Goal: Task Accomplishment & Management: Complete application form

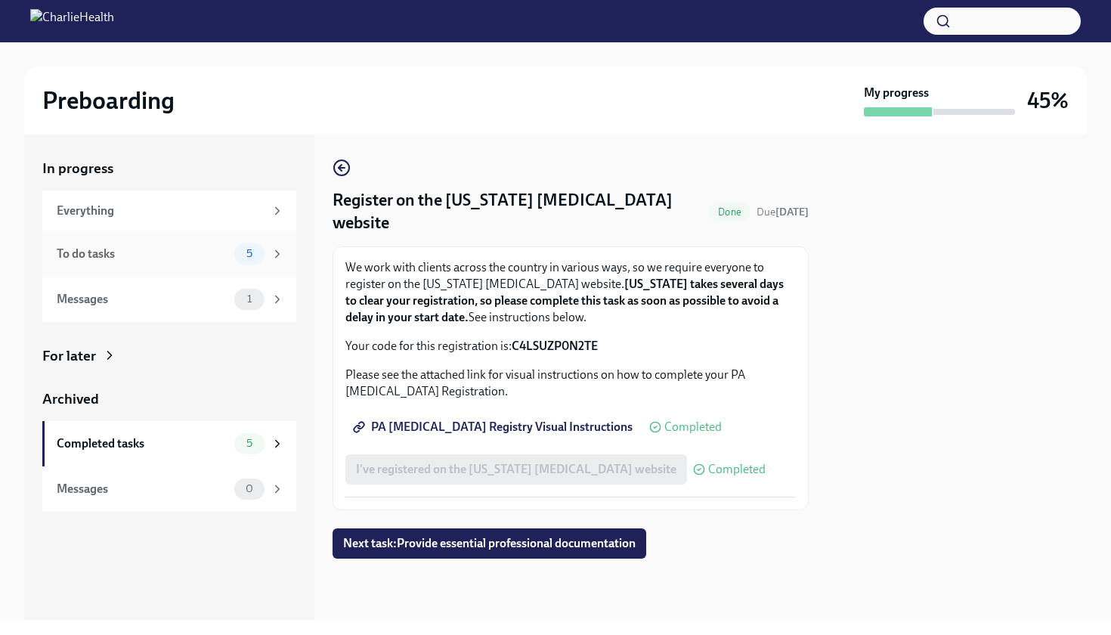
click at [250, 266] on div "To do tasks 5" at bounding box center [169, 253] width 254 height 45
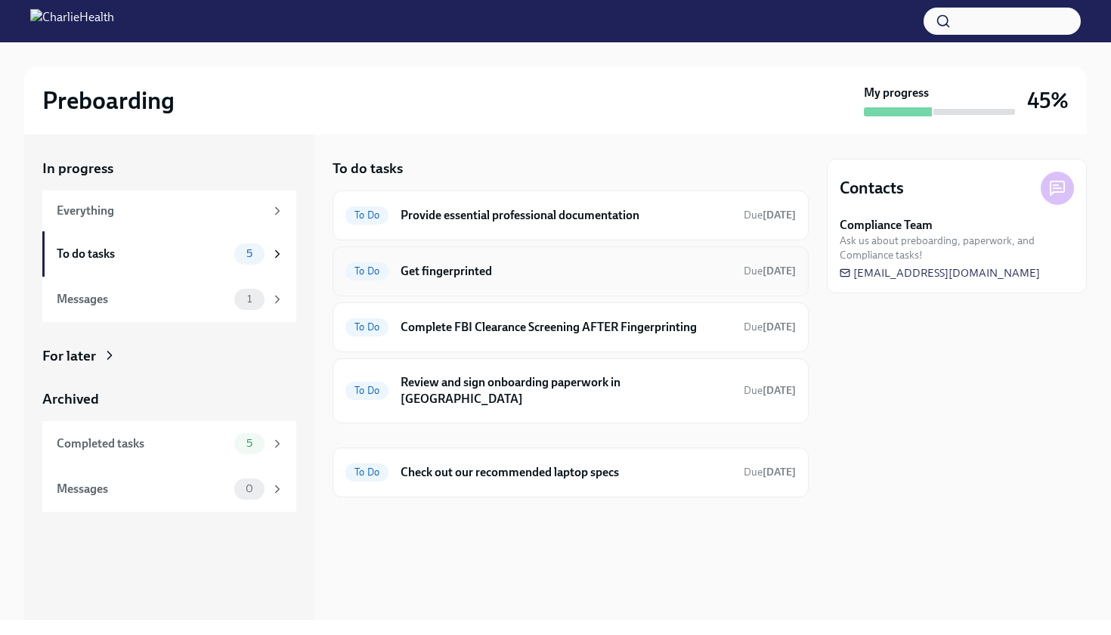
click at [482, 276] on h6 "Get fingerprinted" at bounding box center [565, 271] width 331 height 17
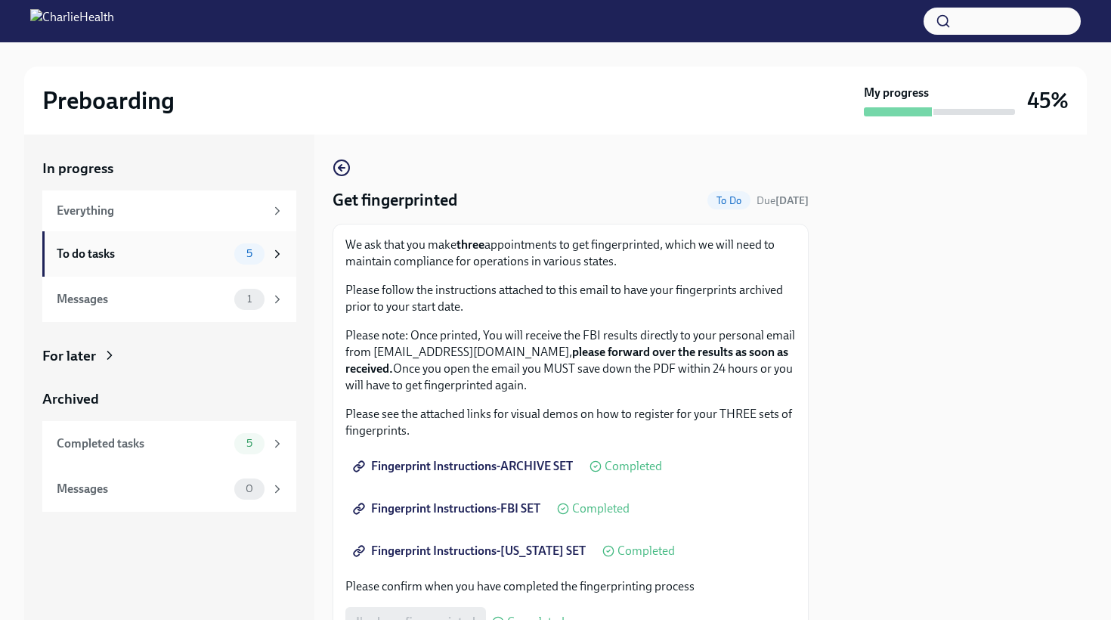
click at [270, 264] on div "To do tasks 5" at bounding box center [169, 253] width 254 height 45
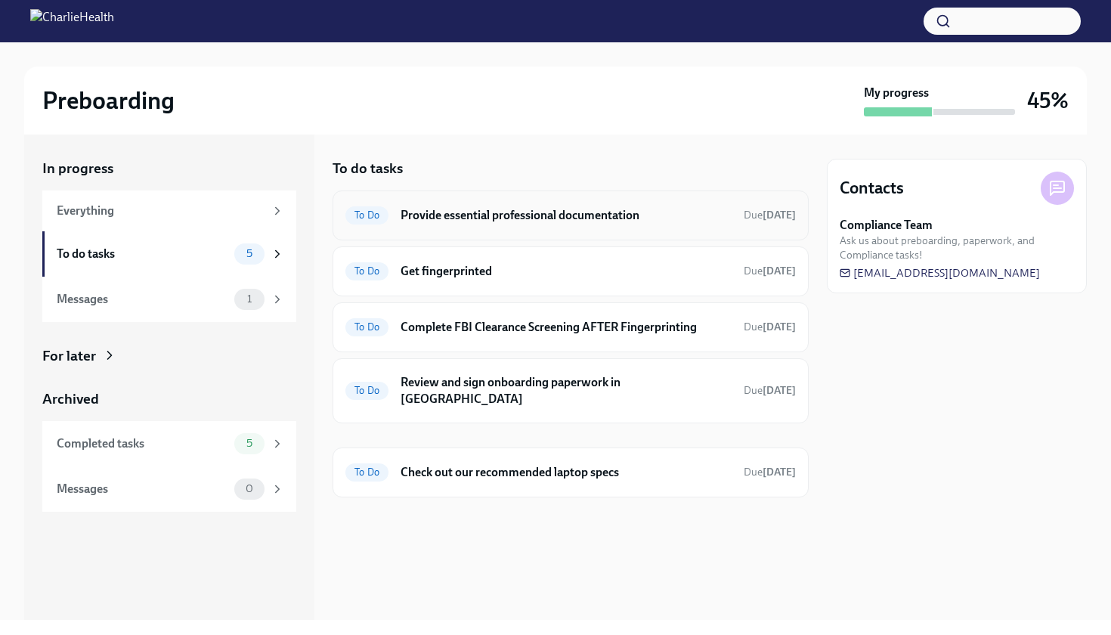
click at [554, 221] on h6 "Provide essential professional documentation" at bounding box center [565, 215] width 331 height 17
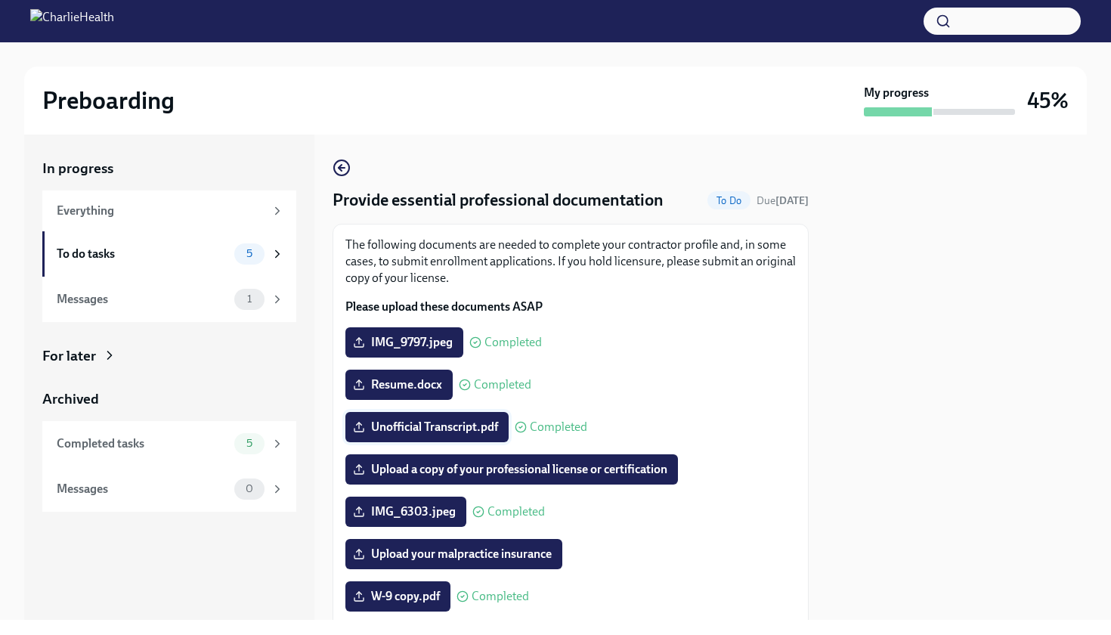
scroll to position [59, 0]
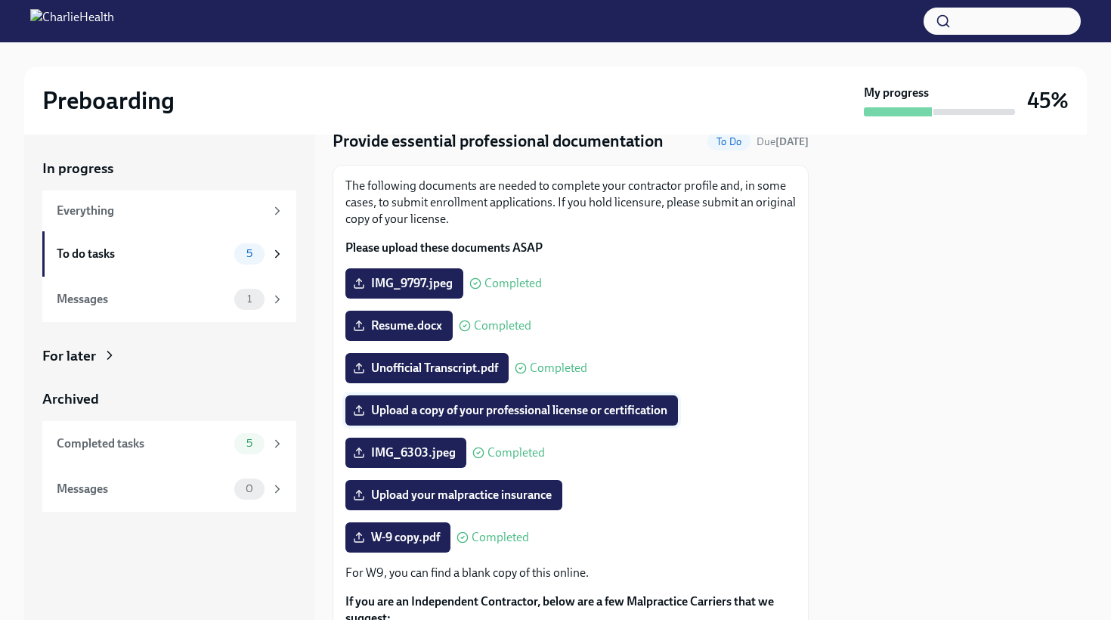
click at [504, 414] on span "Upload a copy of your professional license or certification" at bounding box center [511, 410] width 311 height 15
click at [0, 0] on input "Upload a copy of your professional license or certification" at bounding box center [0, 0] width 0 height 0
click at [474, 493] on span "Upload your malpractice insurance" at bounding box center [454, 494] width 196 height 15
click at [0, 0] on input "Upload your malpractice insurance" at bounding box center [0, 0] width 0 height 0
click at [490, 409] on span "Upload a copy of your professional license or certification" at bounding box center [511, 410] width 311 height 15
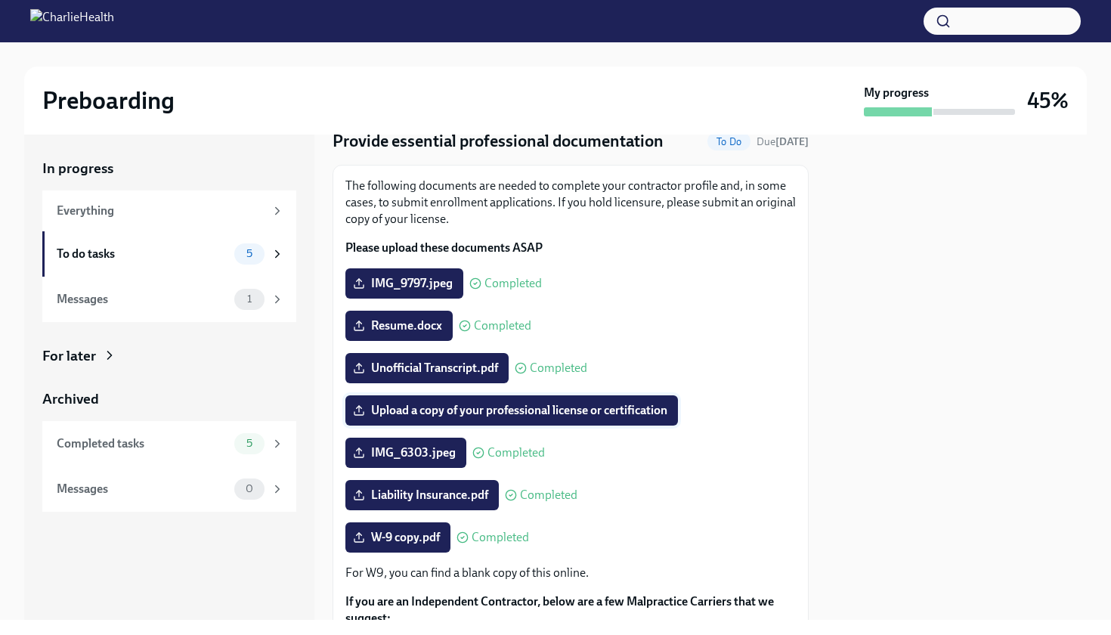
click at [0, 0] on input "Upload a copy of your professional license or certification" at bounding box center [0, 0] width 0 height 0
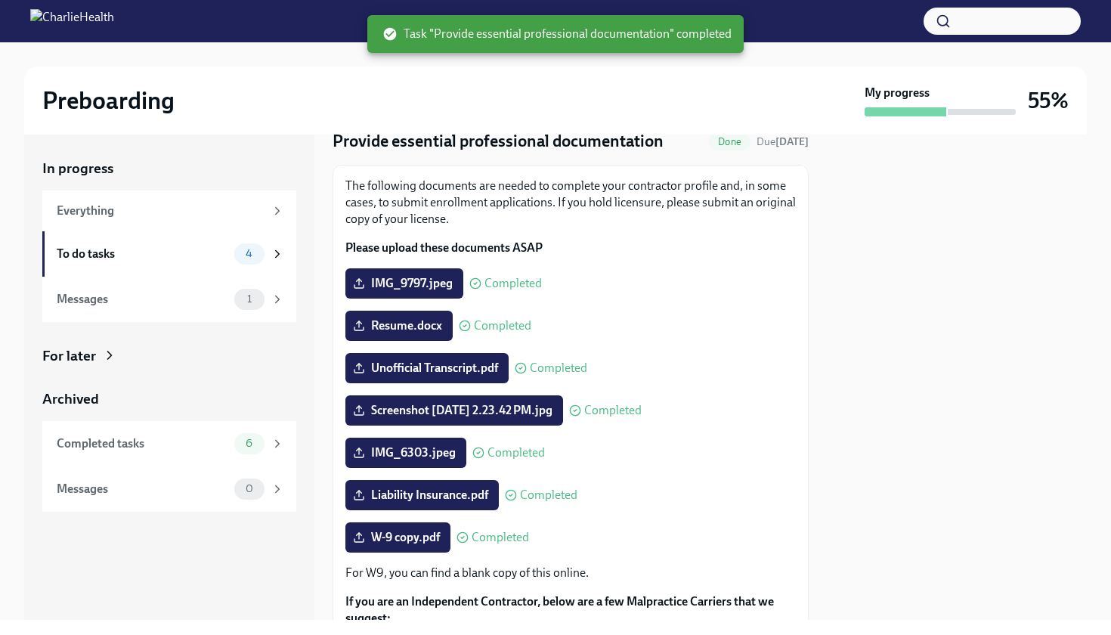
scroll to position [0, 0]
click at [193, 259] on div "To do tasks" at bounding box center [142, 254] width 171 height 17
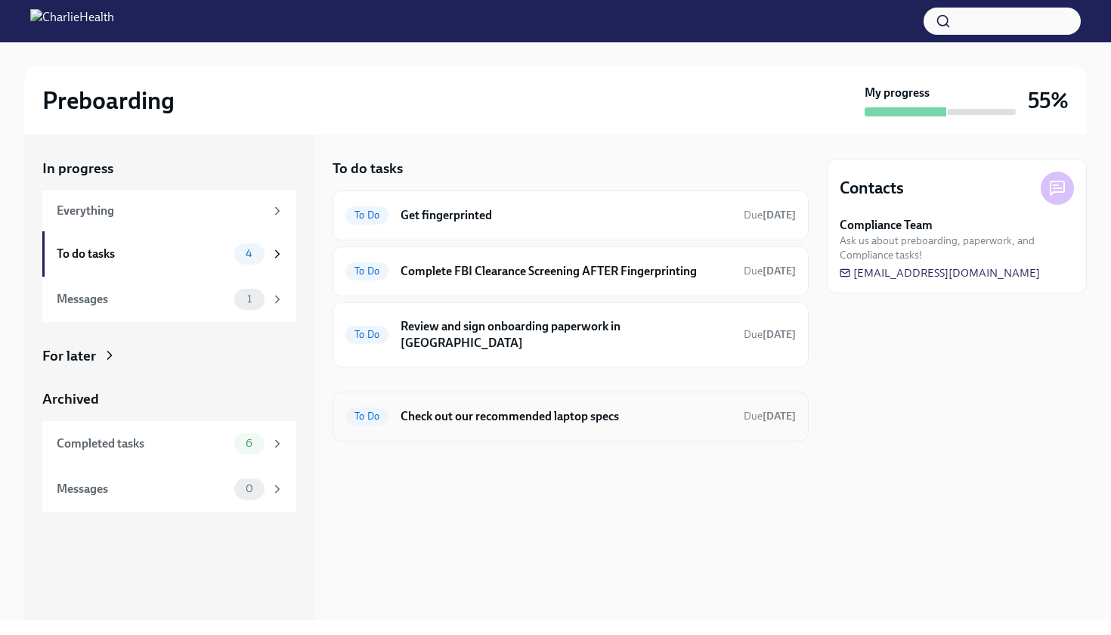
click at [554, 408] on h6 "Check out our recommended laptop specs" at bounding box center [565, 416] width 331 height 17
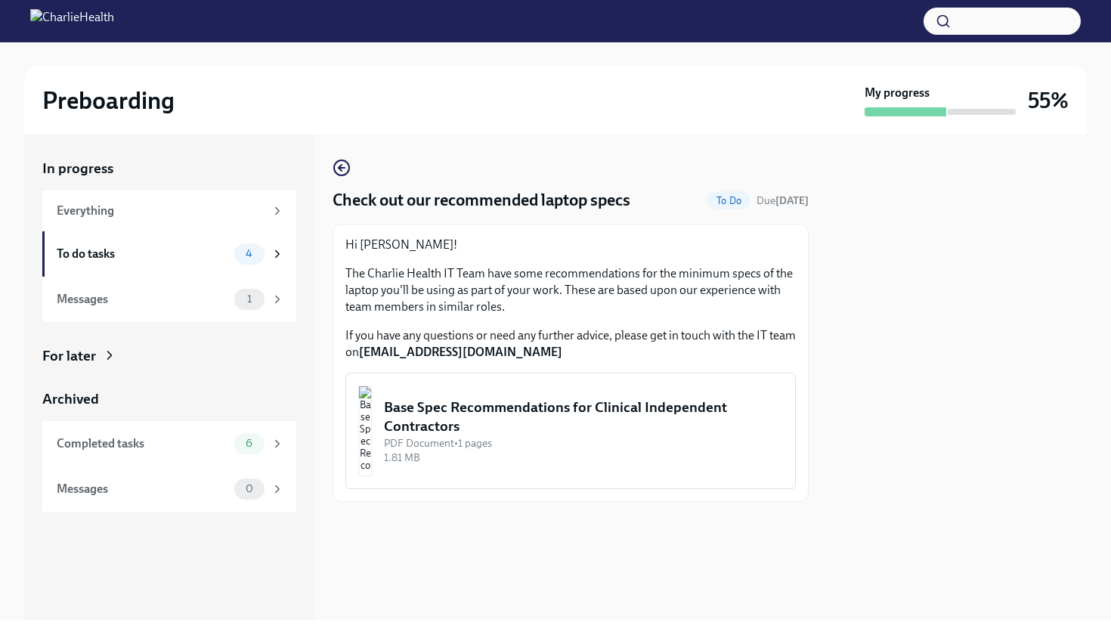
click at [622, 419] on div "Base Spec Recommendations for Clinical Independent Contractors" at bounding box center [583, 416] width 399 height 39
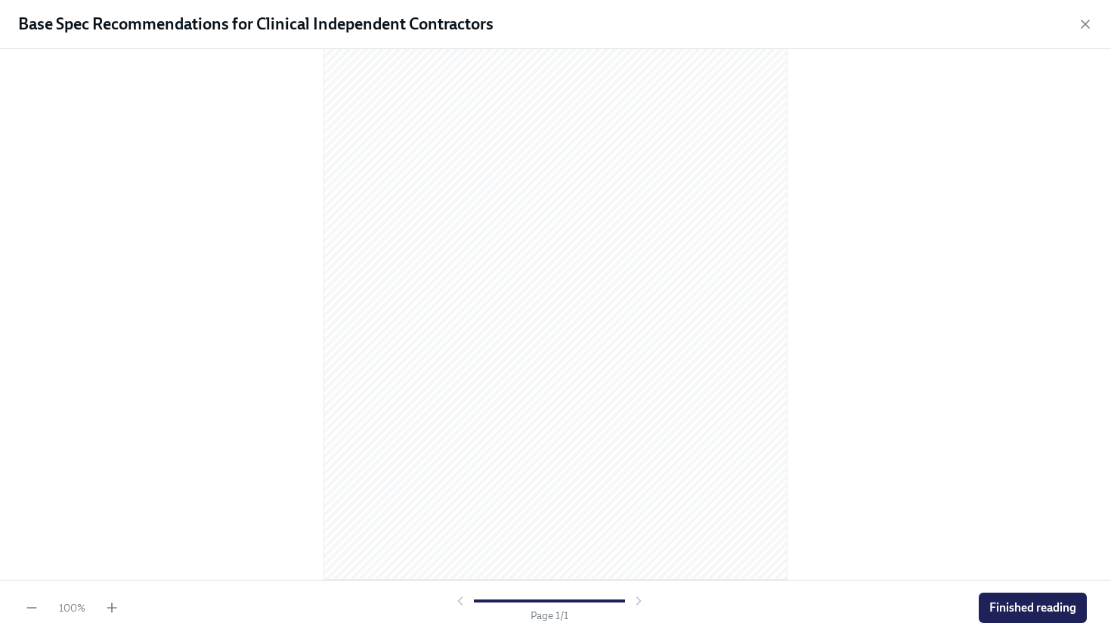
scroll to position [94, 0]
click at [1007, 618] on button "Finished reading" at bounding box center [1032, 607] width 108 height 30
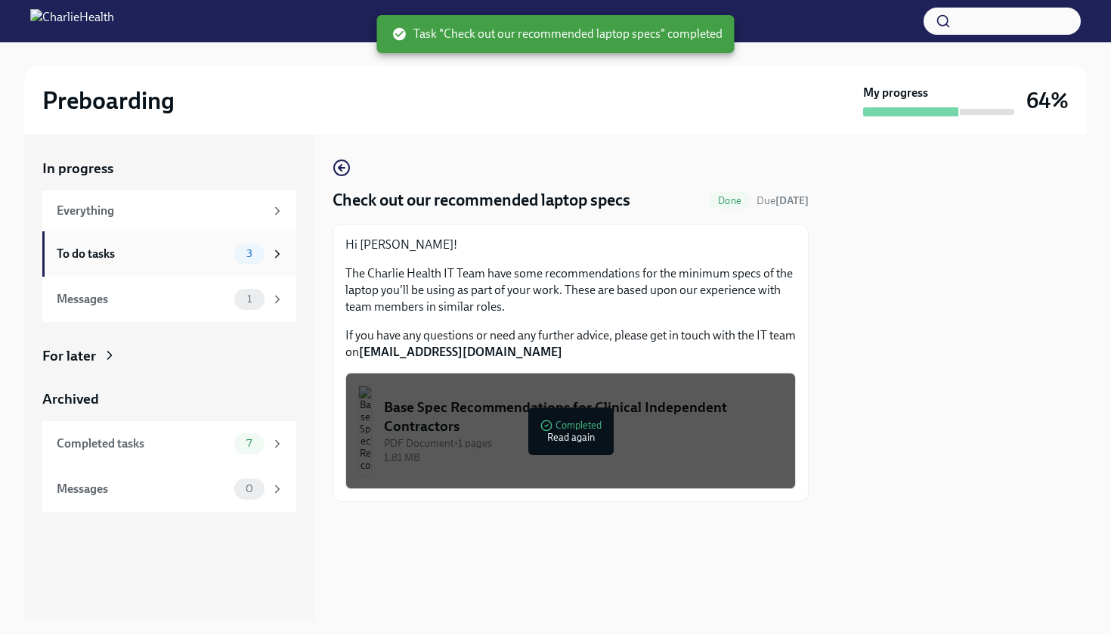
click at [227, 257] on div "To do tasks" at bounding box center [142, 254] width 171 height 17
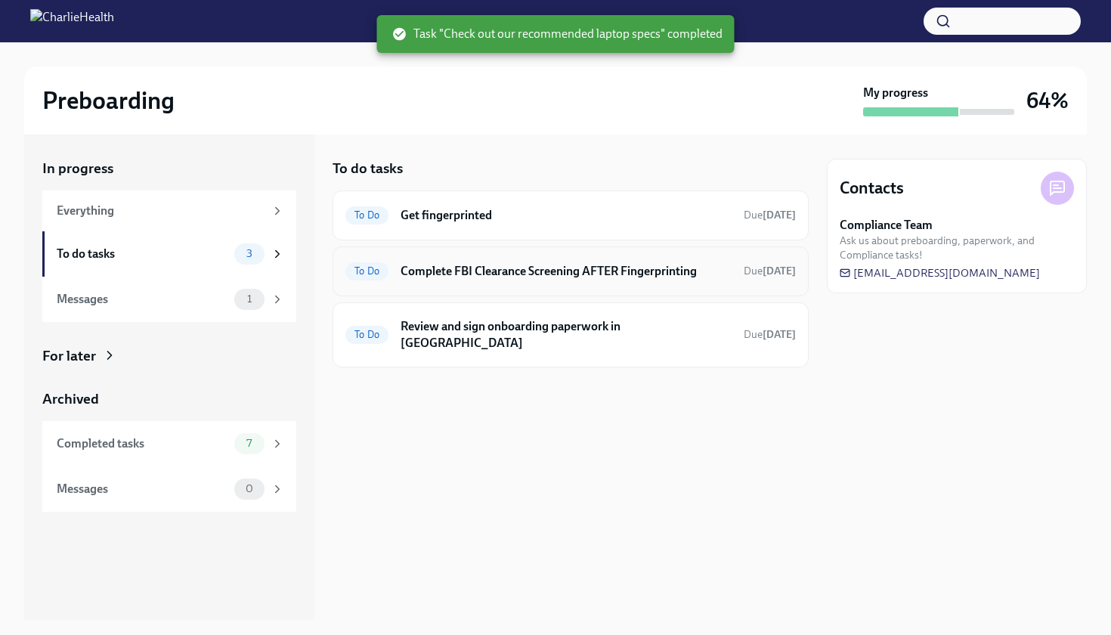
click at [428, 281] on div "To Do Complete FBI Clearance Screening AFTER Fingerprinting Due [DATE]" at bounding box center [570, 271] width 450 height 24
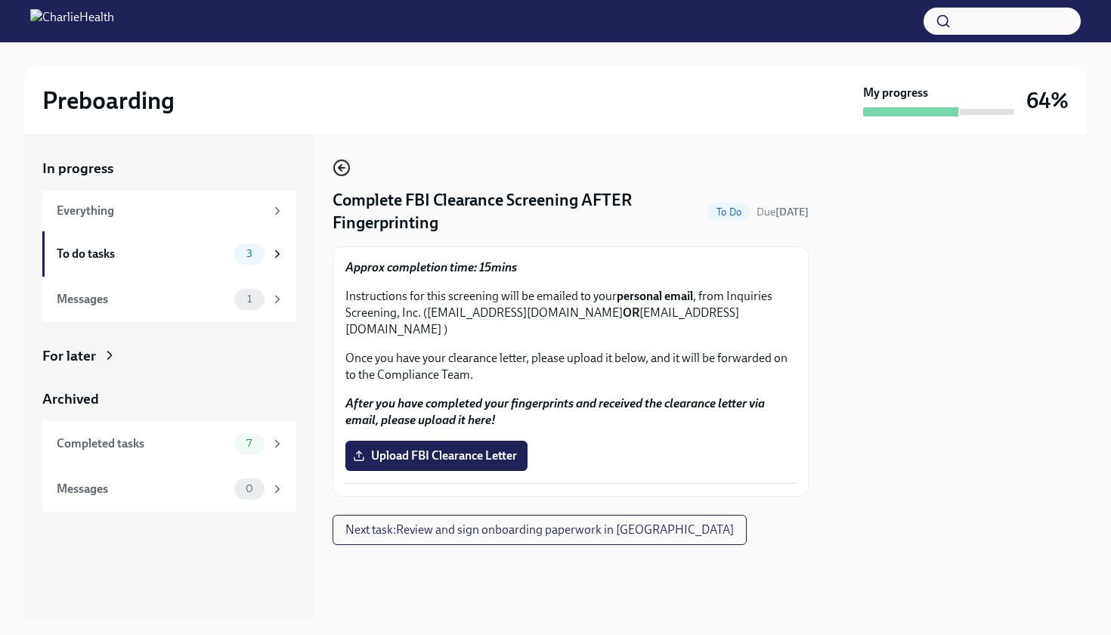
click at [342, 170] on icon "button" at bounding box center [341, 168] width 18 height 18
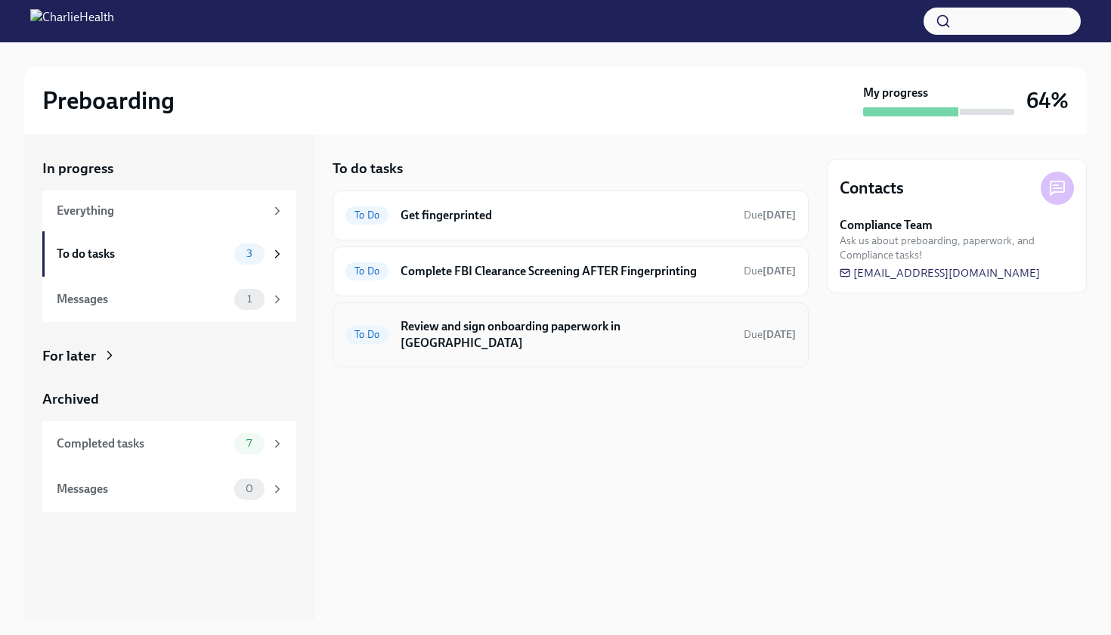
click at [440, 333] on h6 "Review and sign onboarding paperwork in [GEOGRAPHIC_DATA]" at bounding box center [565, 334] width 331 height 33
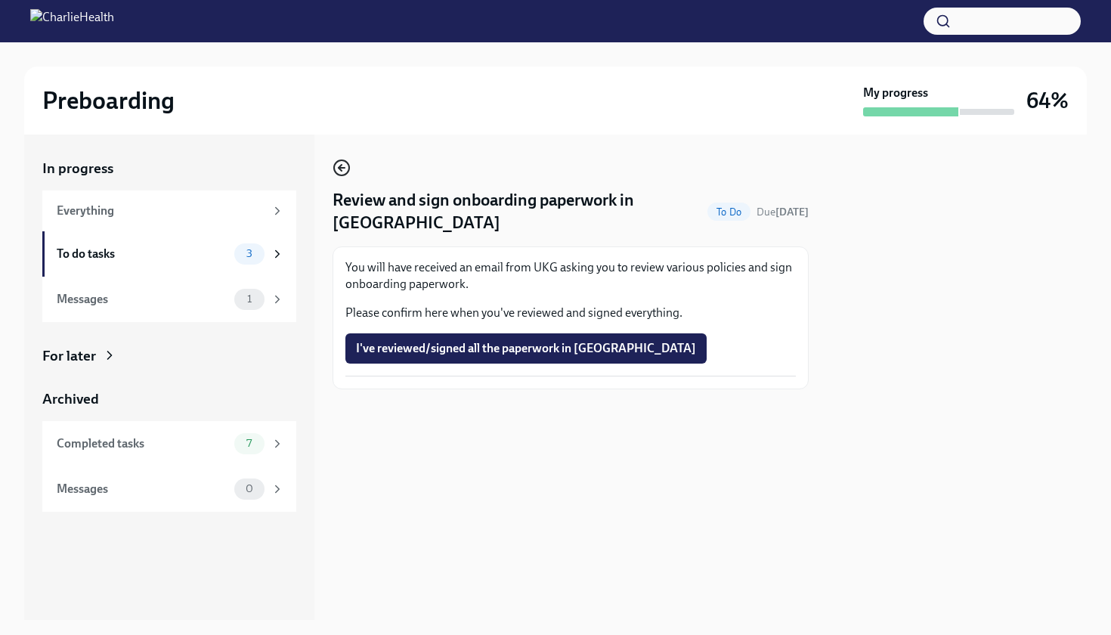
click at [341, 168] on icon "button" at bounding box center [341, 168] width 6 height 0
